Goal: Transaction & Acquisition: Purchase product/service

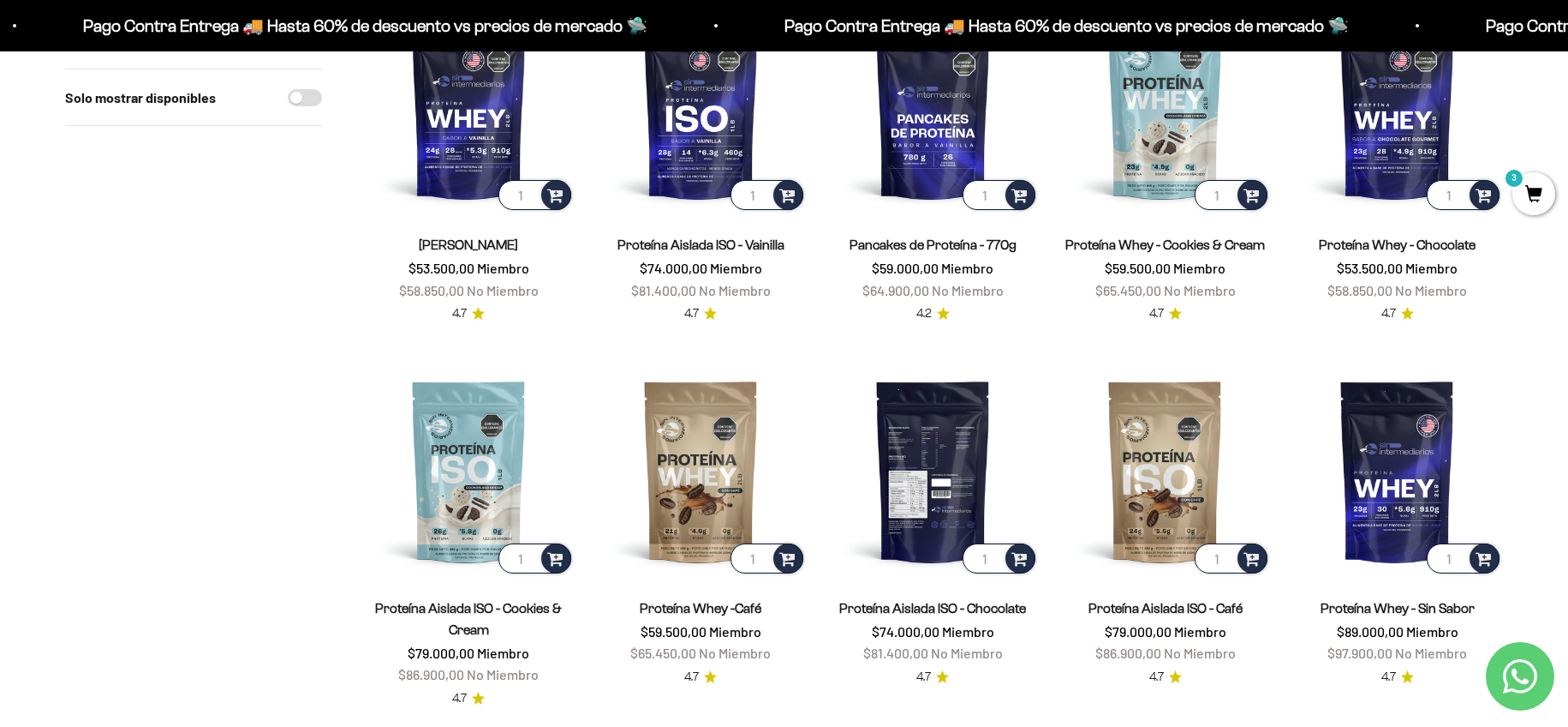
scroll to position [257, 0]
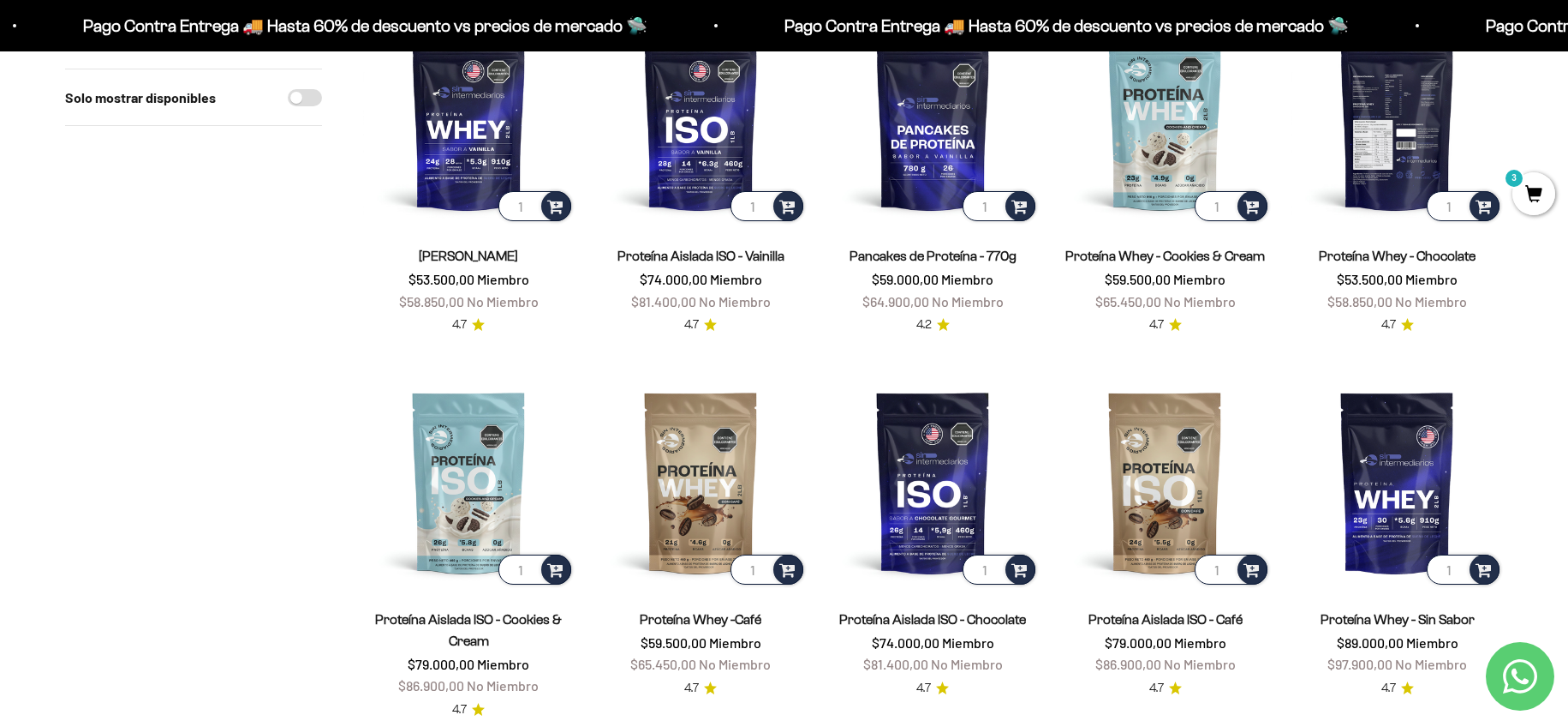
click at [1403, 129] on img at bounding box center [1398, 119] width 211 height 211
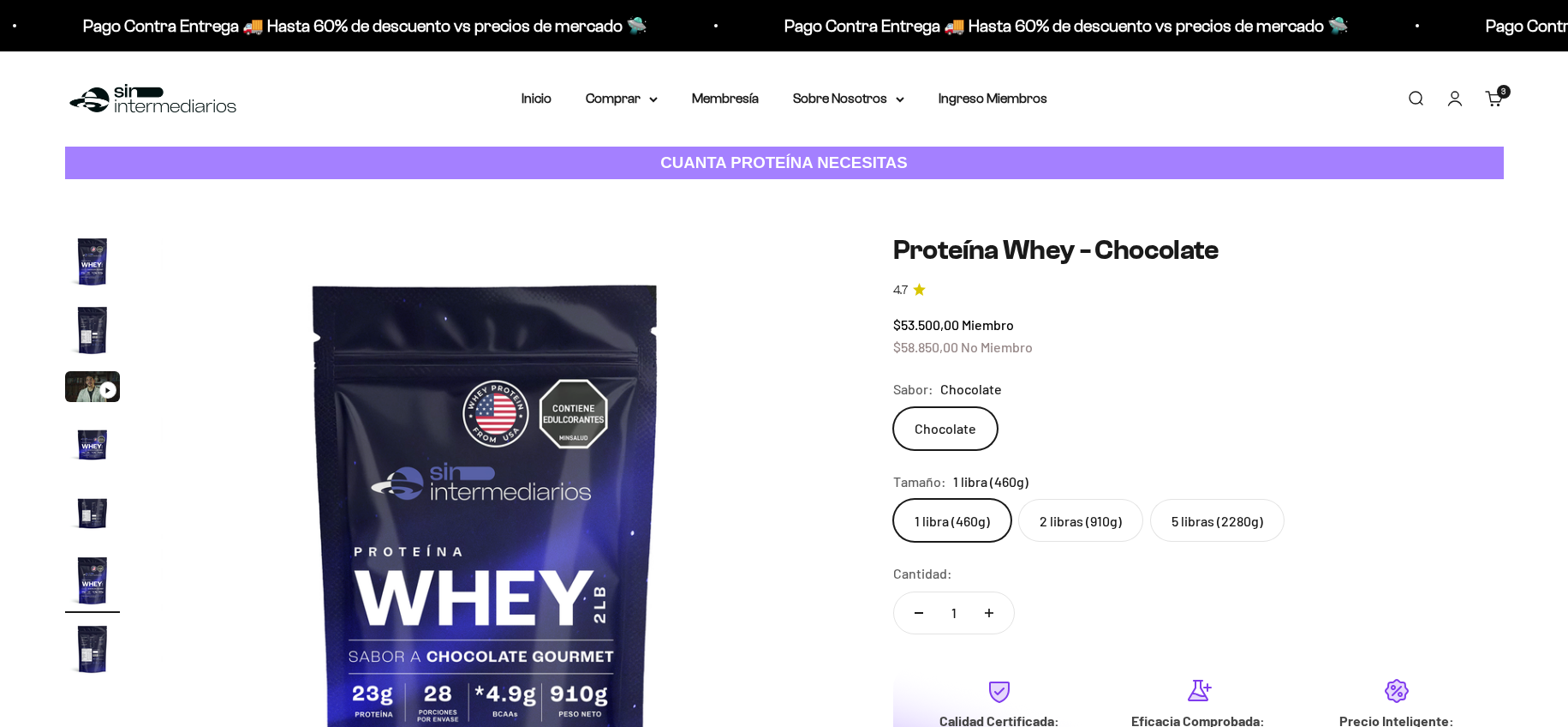
click at [1107, 499] on label "2 libras (910g)" at bounding box center [1081, 520] width 125 height 43
click at [893, 498] on input "2 libras (910g)" at bounding box center [892, 498] width 1 height 1
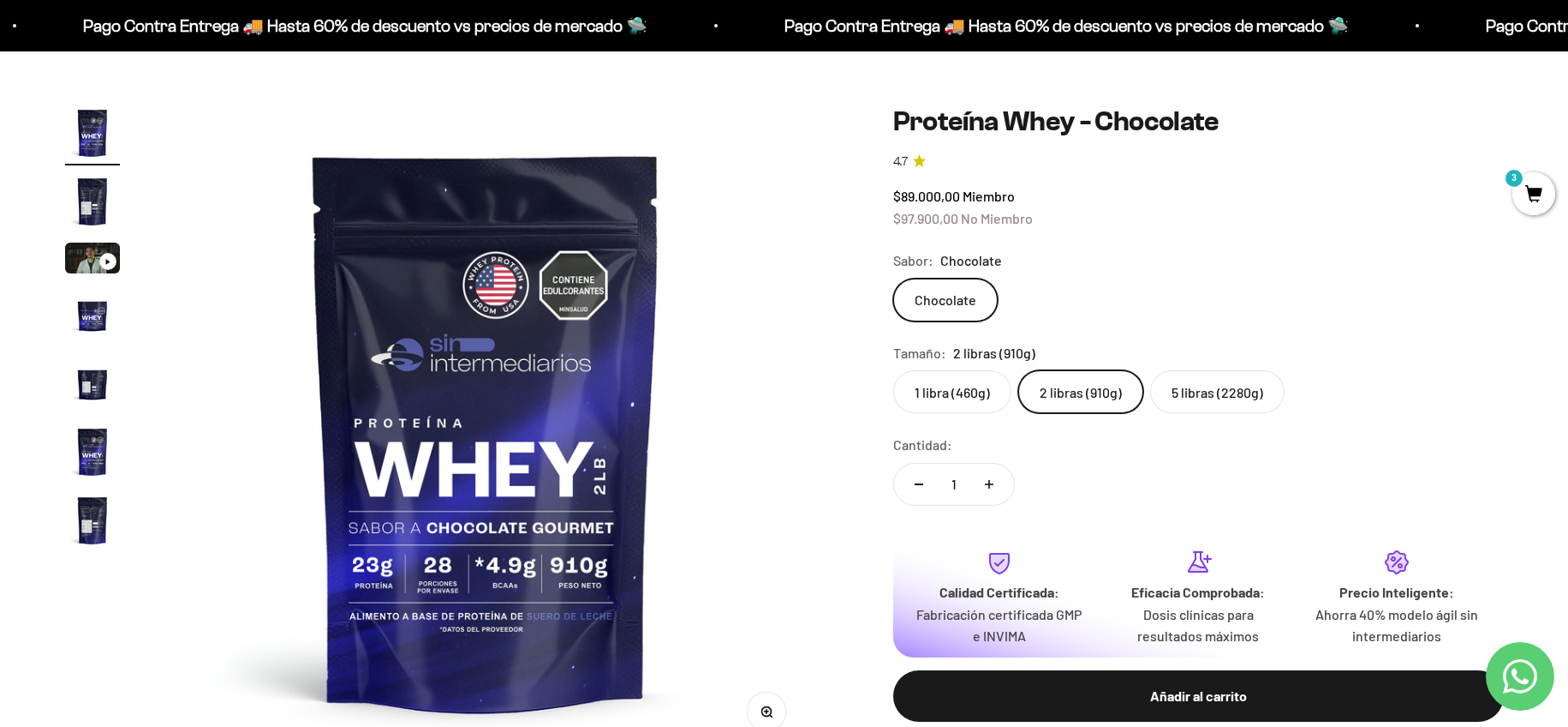
click at [1237, 395] on label "5 libras (2280g)" at bounding box center [1217, 391] width 135 height 43
click at [893, 370] on input "5 libras (2280g)" at bounding box center [892, 369] width 1 height 1
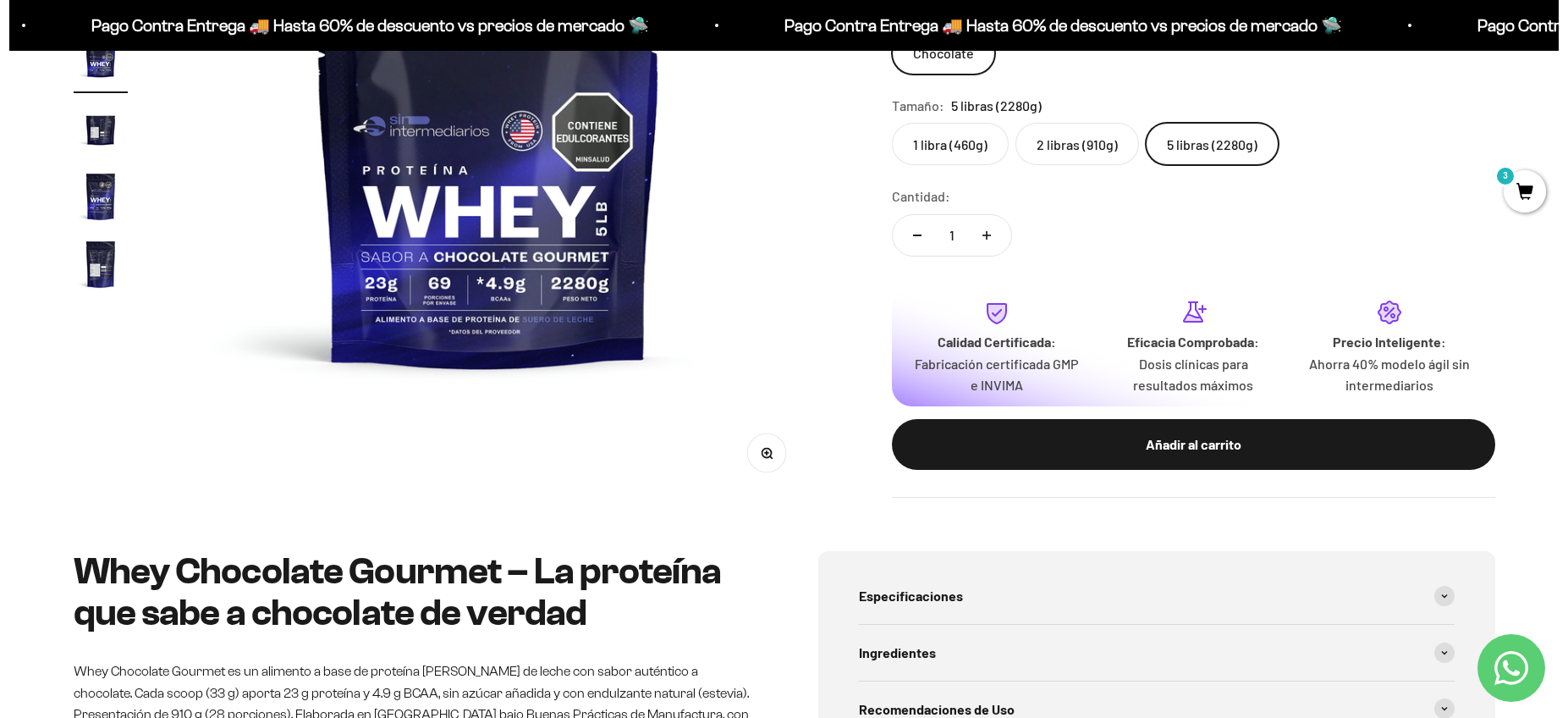
scroll to position [381, 0]
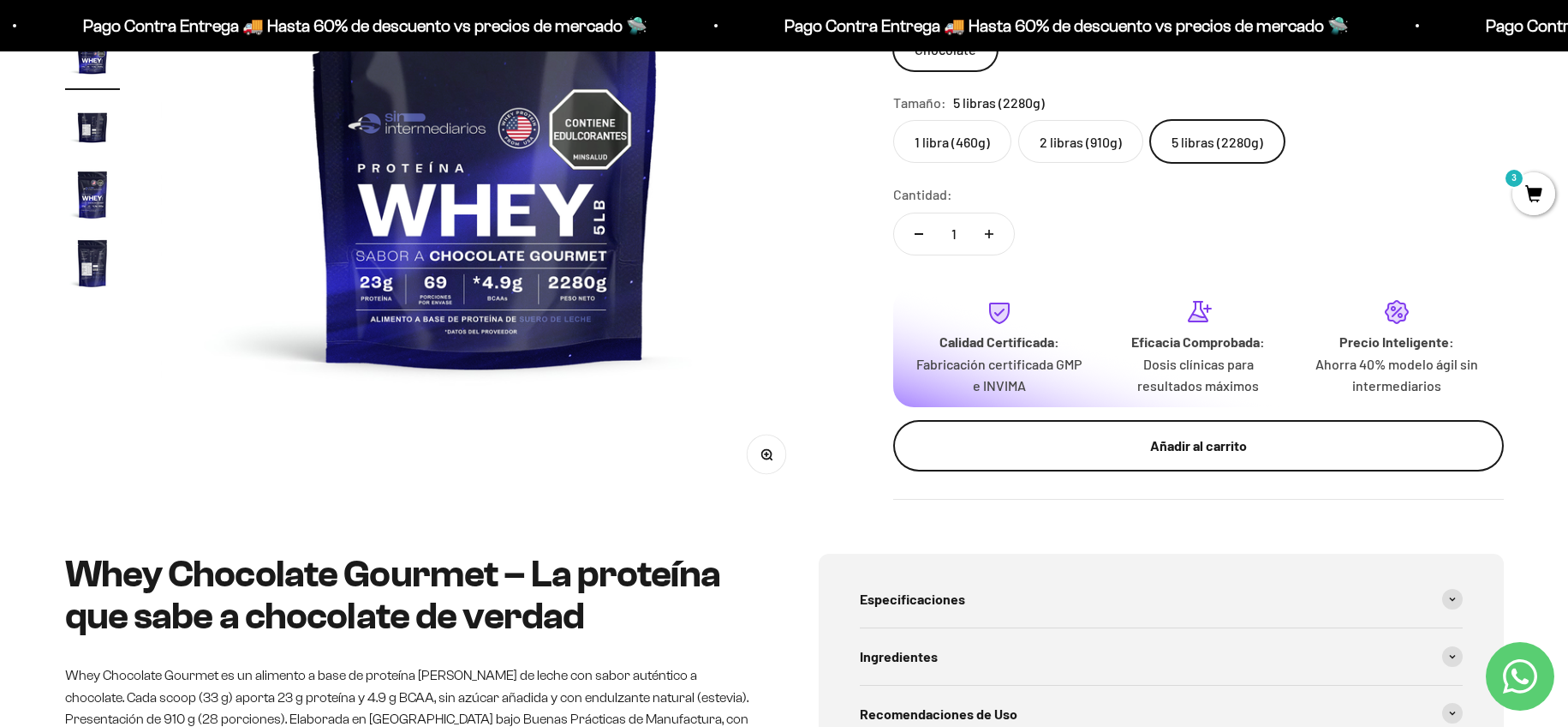
click at [1136, 454] on div "Añadir al carrito" at bounding box center [1199, 446] width 542 height 22
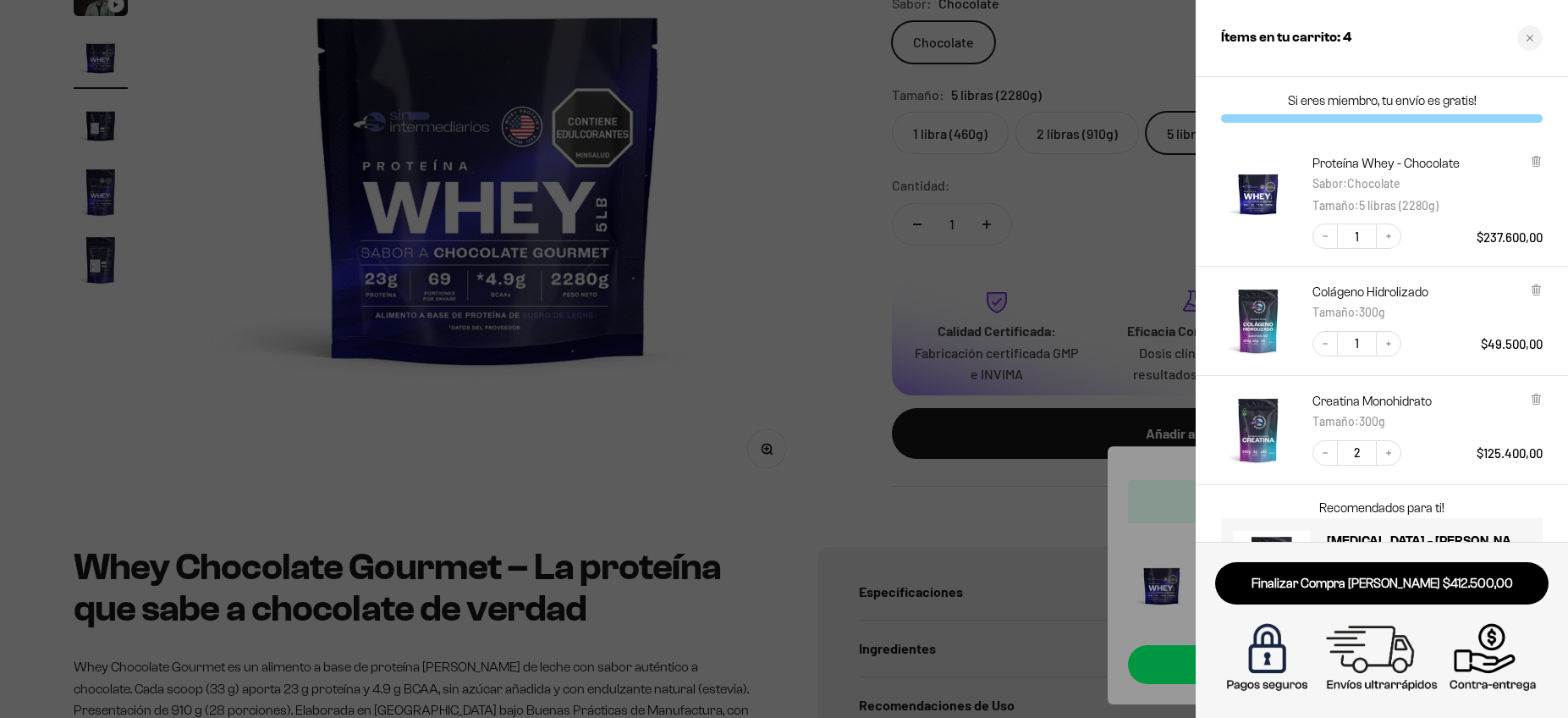
scroll to position [91, 0]
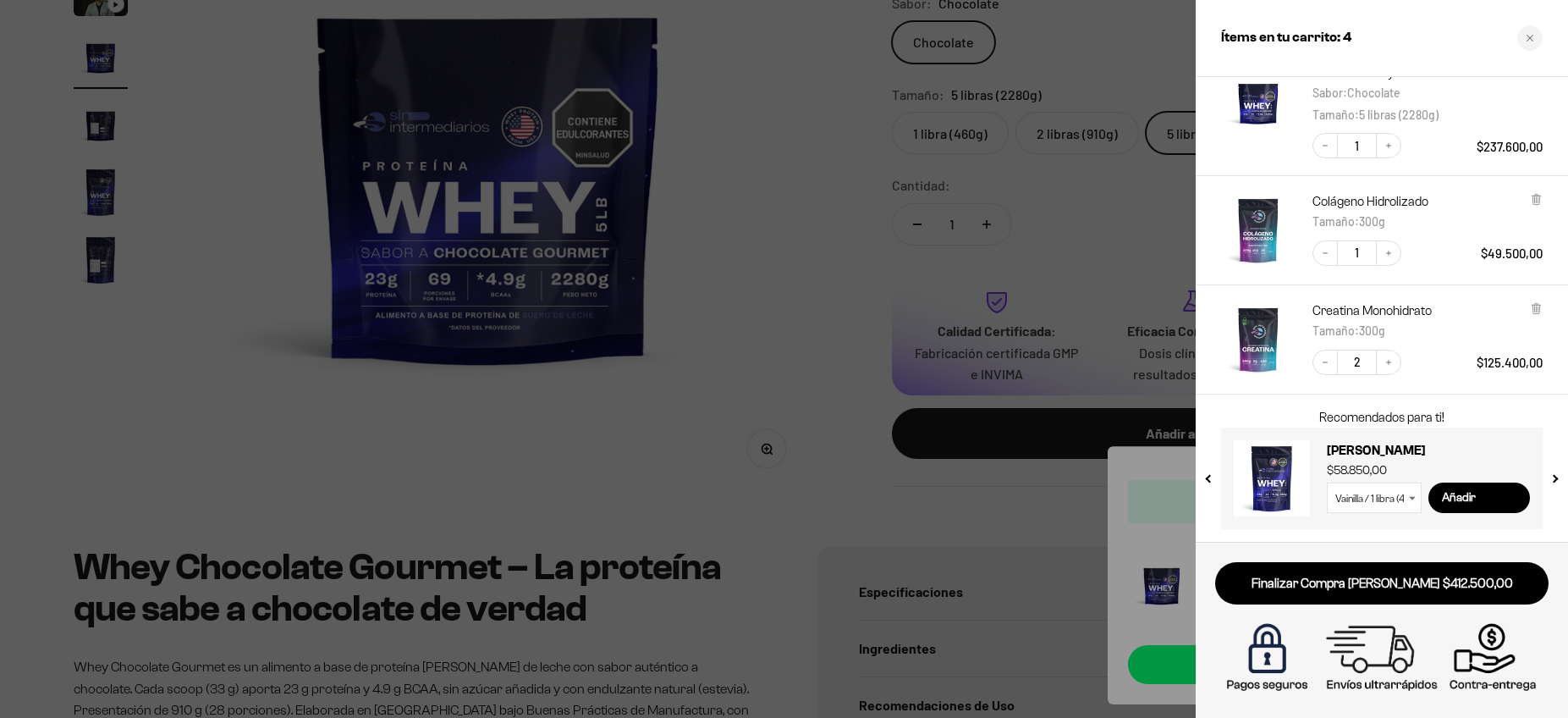
click at [1398, 496] on select "Vainilla / 1 libra (460g) Vainilla / 2 libras (910g) Vainilla / 5 libras (2280g)" at bounding box center [1374, 497] width 95 height 31
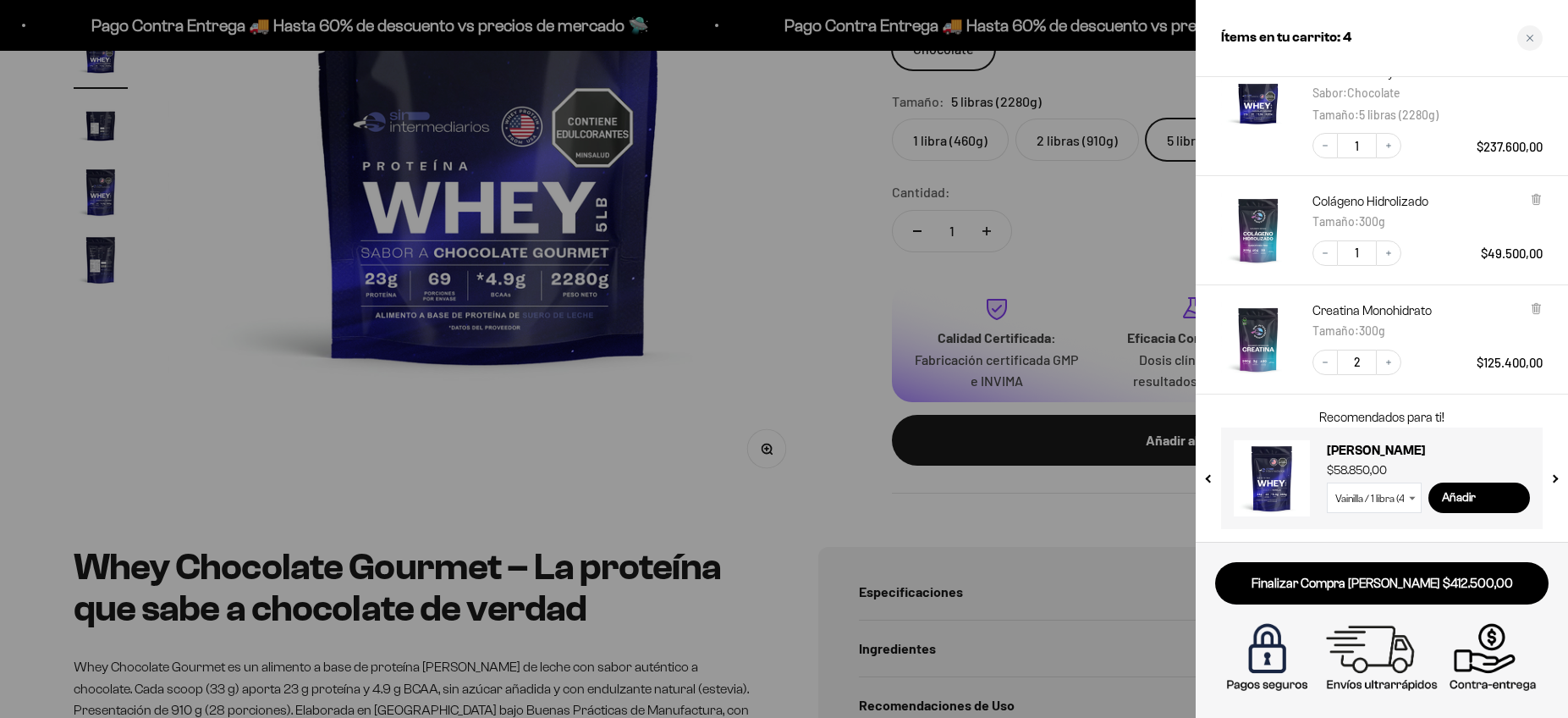
click at [1410, 496] on icon at bounding box center [1412, 497] width 6 height 3
click at [1405, 497] on select "Vainilla / 1 libra (460g) Vainilla / 2 libras (910g) Vainilla / 5 libras (2280g)" at bounding box center [1374, 497] width 95 height 31
select select "42649041043665"
click at [1327, 483] on select "Vainilla / 1 libra (460g) Vainilla / 2 libras (910g) Vainilla / 5 libras (2280g)" at bounding box center [1374, 497] width 95 height 31
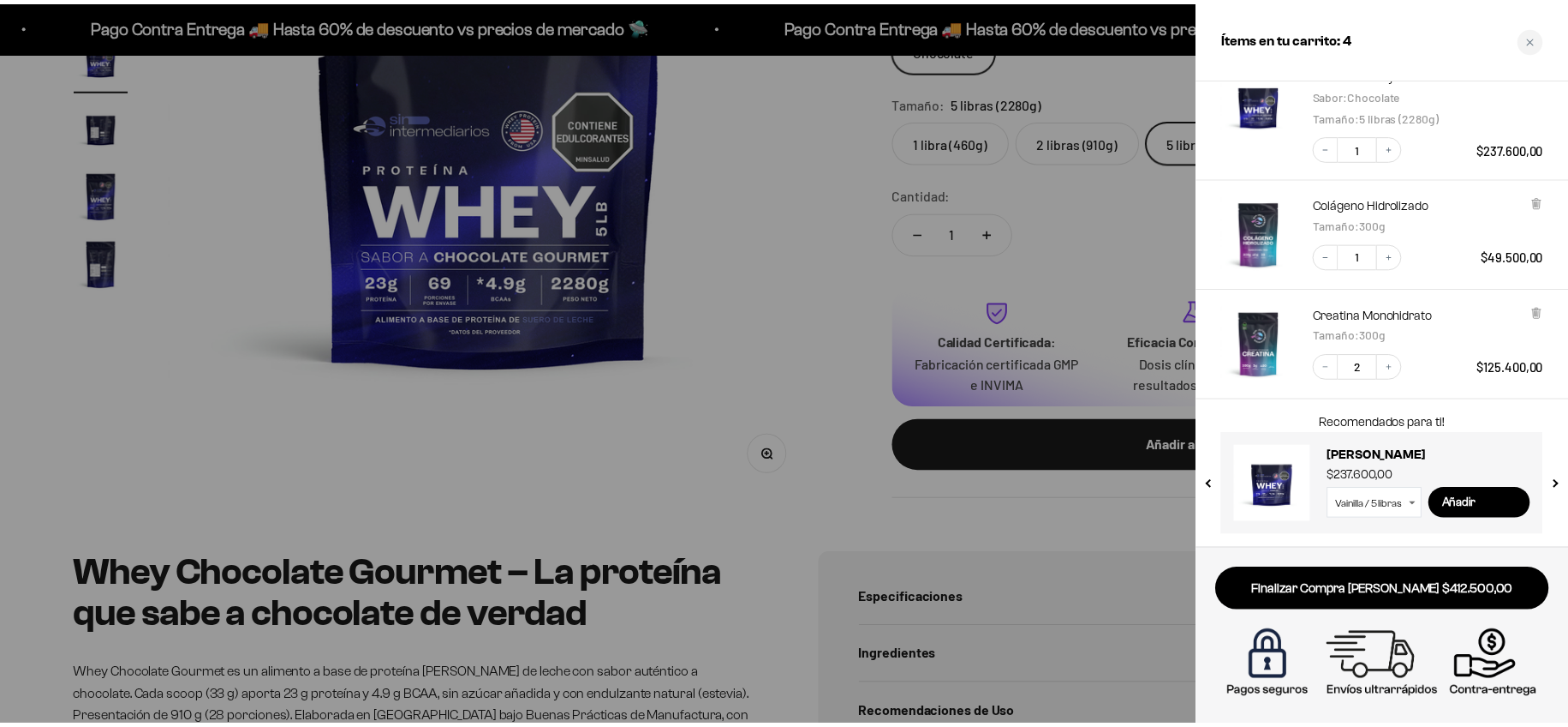
scroll to position [0, 0]
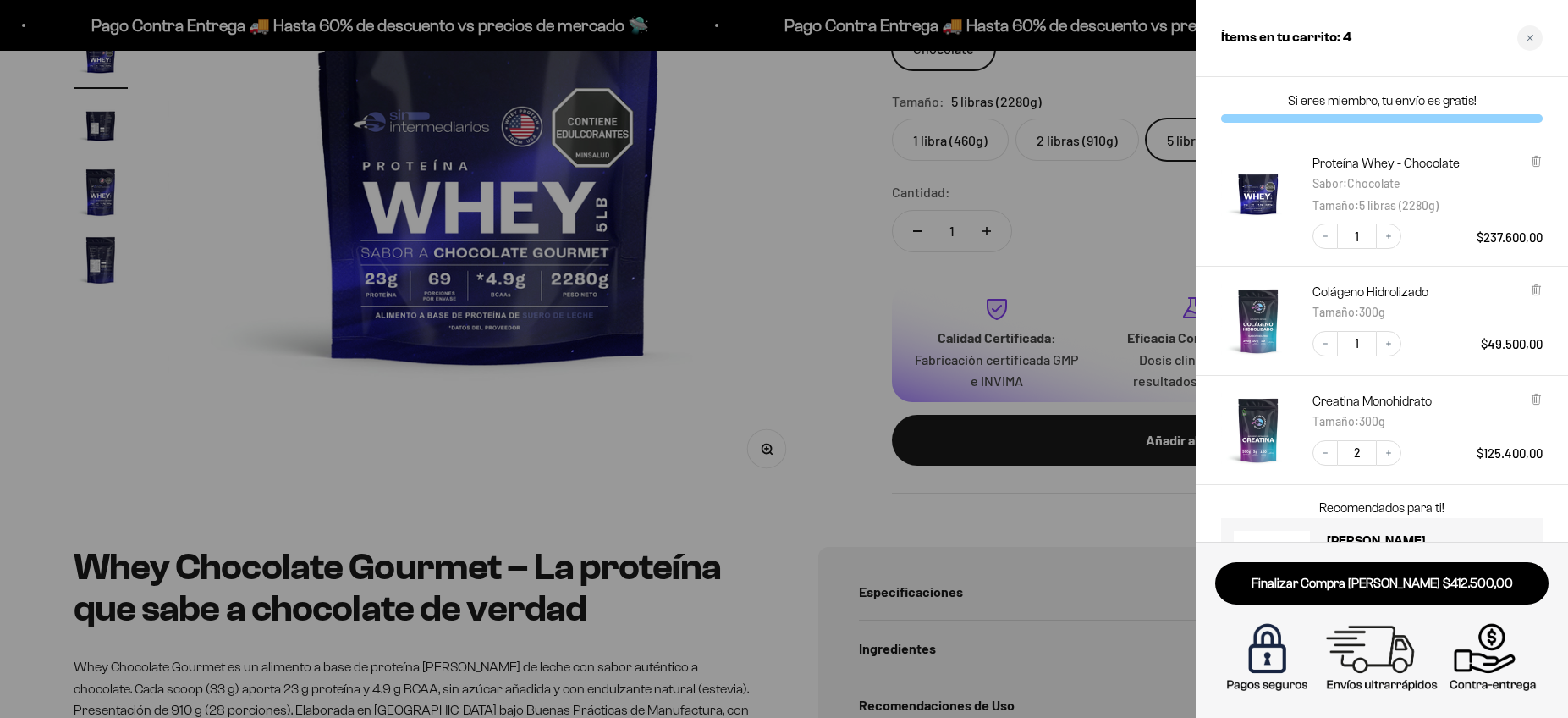
click at [564, 421] on div at bounding box center [784, 359] width 1568 height 718
